Goal: Obtain resource: Obtain resource

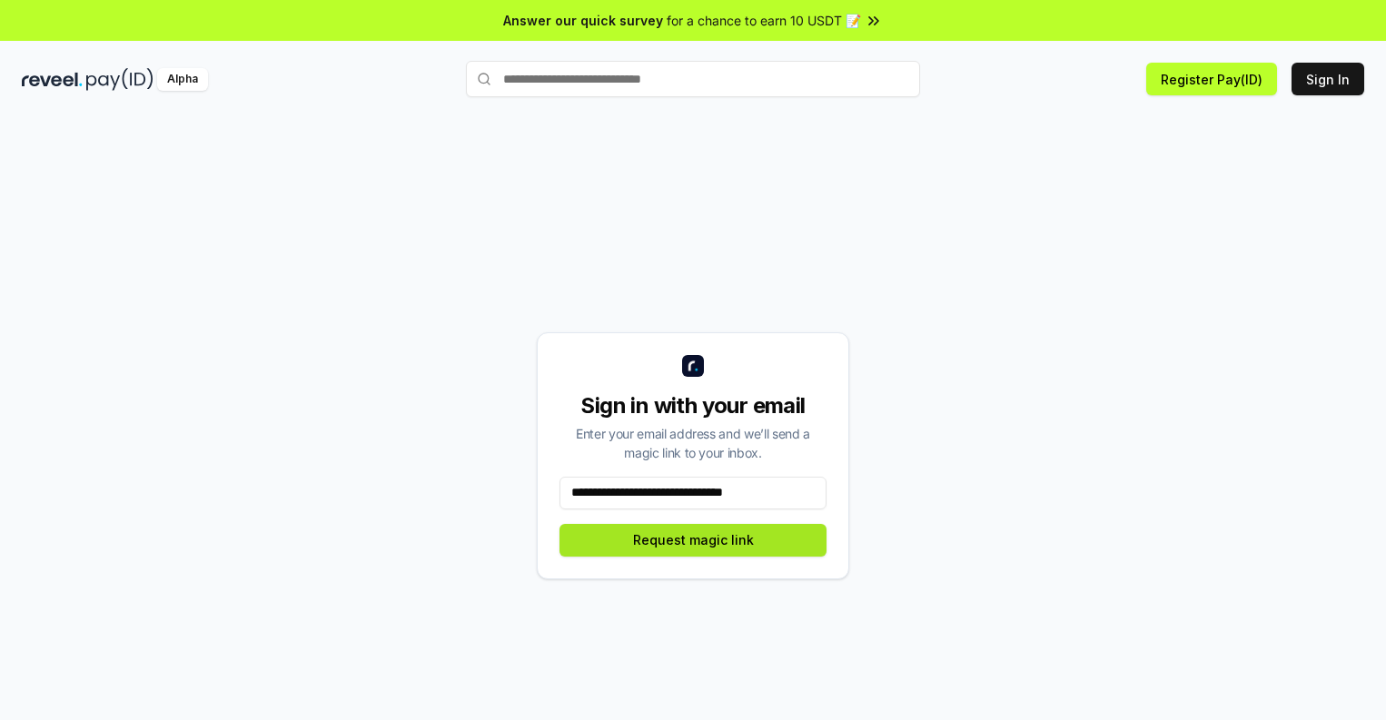
type input "**********"
click at [693, 539] on button "Request magic link" at bounding box center [692, 540] width 267 height 33
